Goal: Information Seeking & Learning: Find contact information

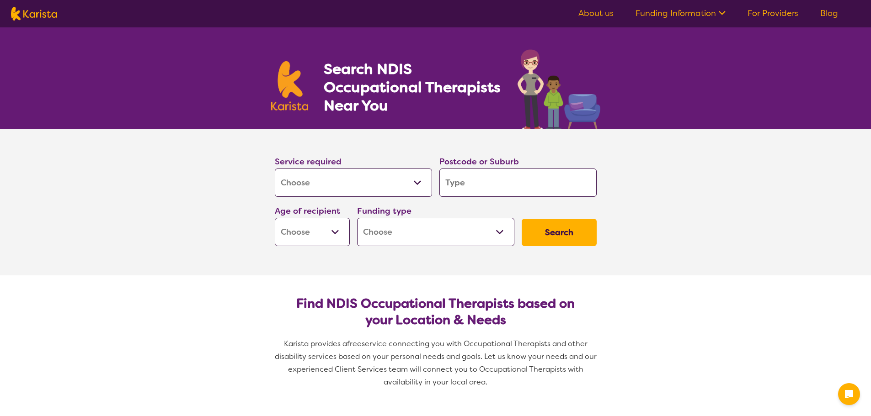
select select "[MEDICAL_DATA]"
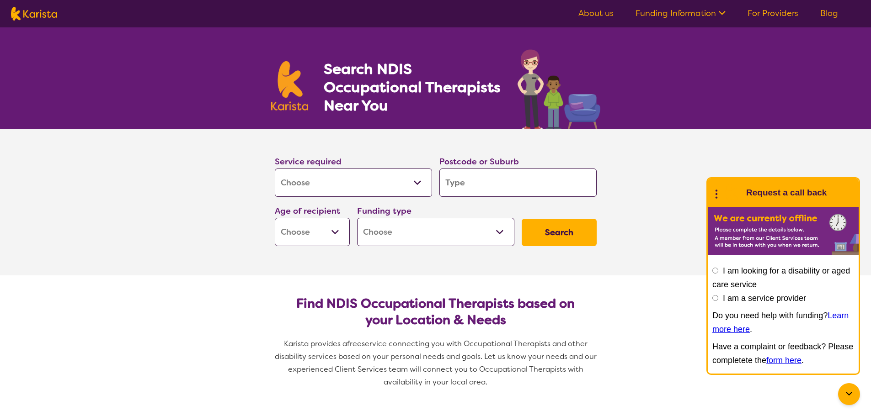
click at [468, 183] on input "search" at bounding box center [517, 183] width 157 height 28
type input "4218"
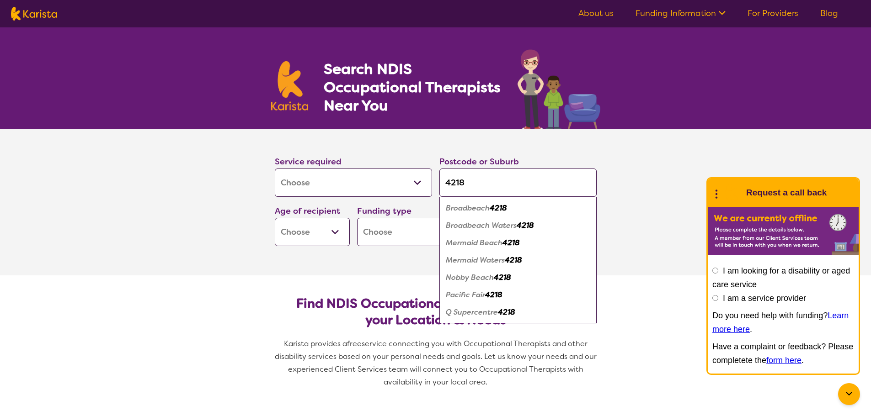
click at [336, 232] on select "Early Childhood - 0 to 9 Child - 10 to 11 Adolescent - 12 to 17 Adult - 18 to 6…" at bounding box center [312, 232] width 75 height 28
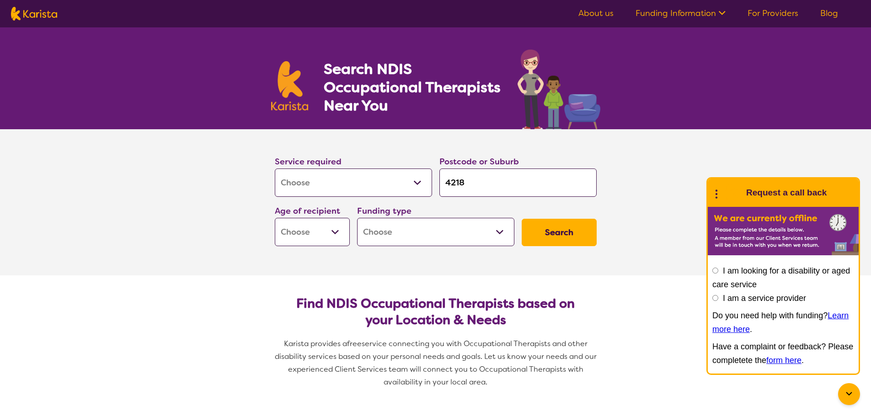
select select "AG"
click at [275, 218] on select "Early Childhood - 0 to 9 Child - 10 to 11 Adolescent - 12 to 17 Adult - 18 to 6…" at bounding box center [312, 232] width 75 height 28
select select "AG"
click at [432, 231] on select "Home Care Package (HCP) National Disability Insurance Scheme (NDIS) I don't know" at bounding box center [435, 232] width 157 height 28
select select "HCP"
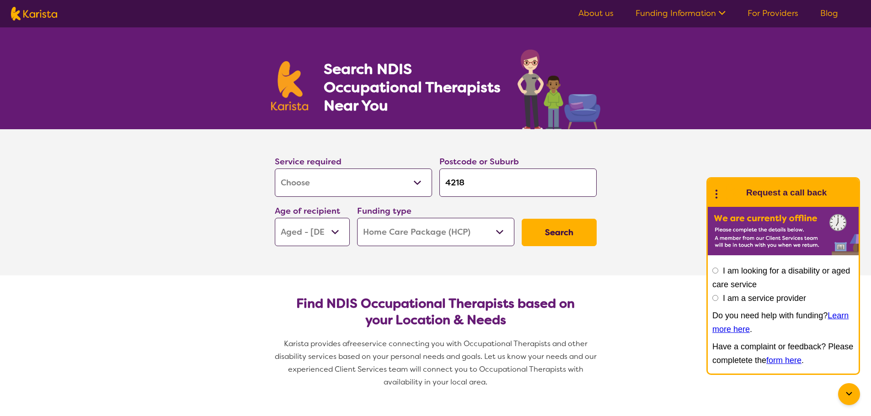
click at [357, 218] on select "Home Care Package (HCP) National Disability Insurance Scheme (NDIS) I don't know" at bounding box center [435, 232] width 157 height 28
select select "HCP"
click at [555, 235] on button "Search" at bounding box center [559, 232] width 75 height 27
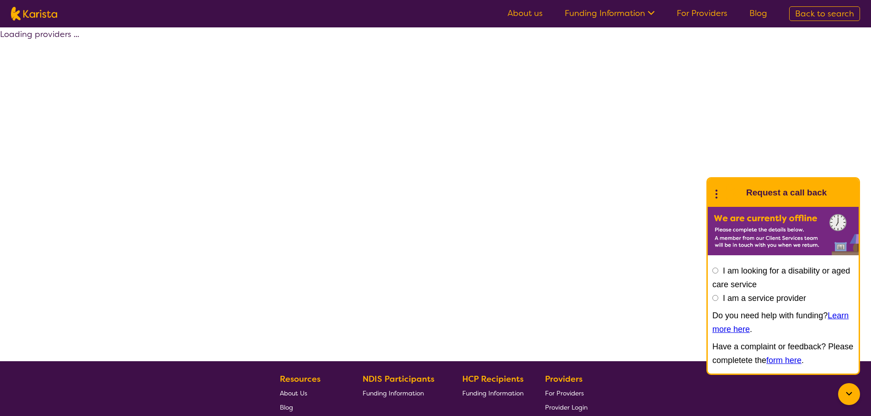
select select "by_score"
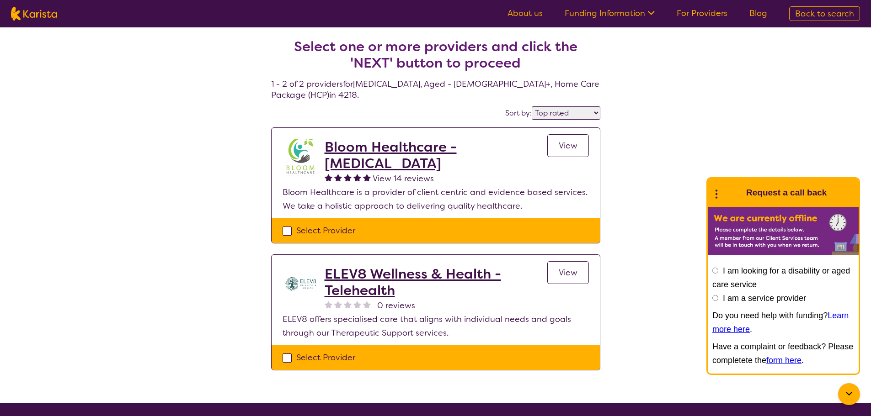
select select "[MEDICAL_DATA]"
select select "AG"
select select "HCP"
select select "[MEDICAL_DATA]"
select select "AG"
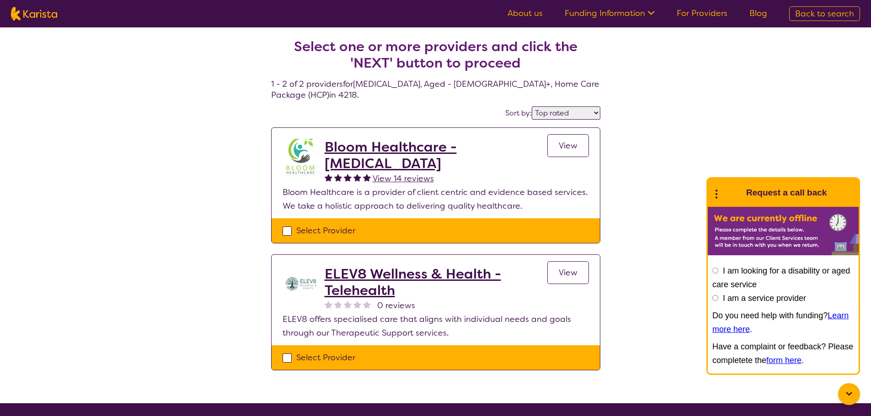
select select "HCP"
